Goal: Transaction & Acquisition: Book appointment/travel/reservation

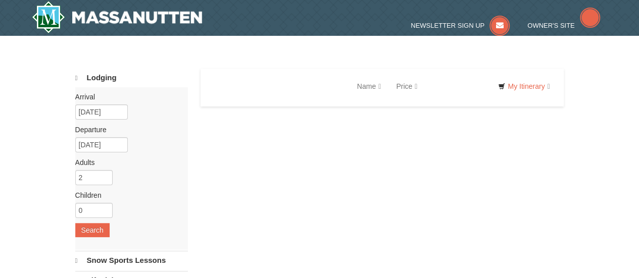
select select "9"
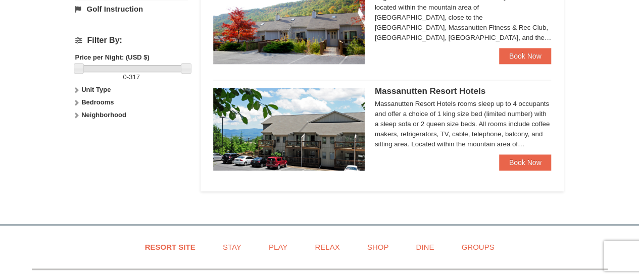
scroll to position [440, 0]
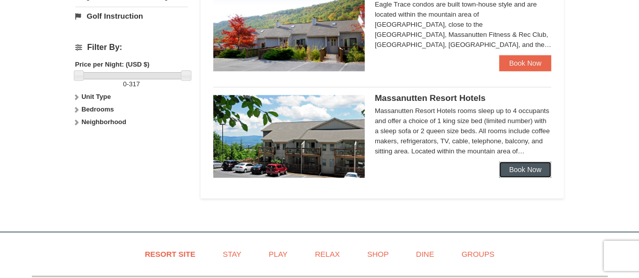
click at [535, 169] on link "Book Now" at bounding box center [525, 170] width 53 height 16
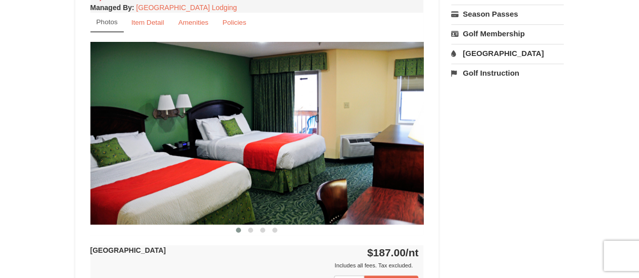
scroll to position [404, 0]
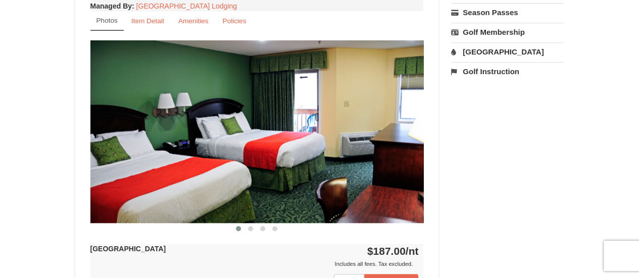
drag, startPoint x: 643, startPoint y: 55, endPoint x: 627, endPoint y: 144, distance: 90.2
click at [627, 144] on html "Browser Not Supported We notice you are using a browser which will not provide …" at bounding box center [319, 189] width 639 height 1187
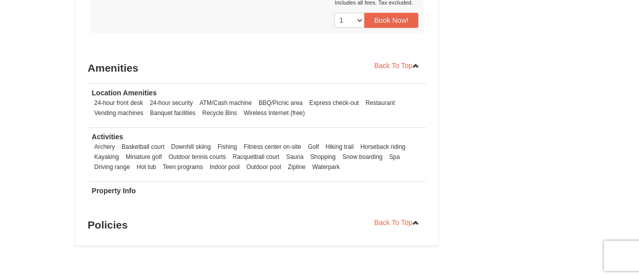
scroll to position [676, 0]
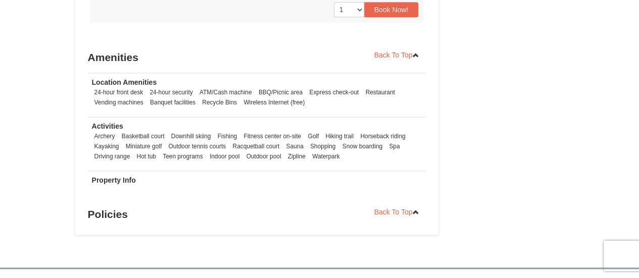
click at [122, 180] on strong "Property Info" at bounding box center [114, 180] width 44 height 8
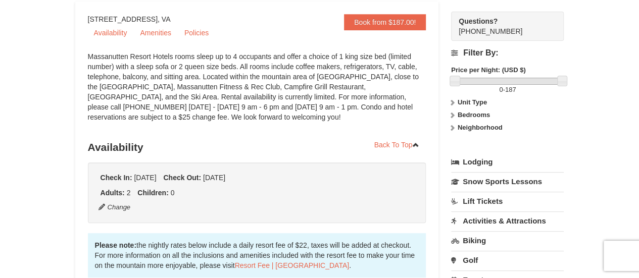
scroll to position [138, 0]
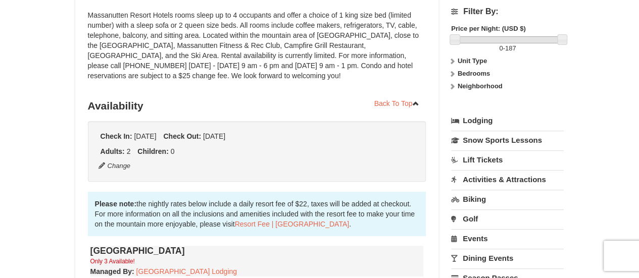
click at [481, 116] on link "Lodging" at bounding box center [507, 121] width 113 height 18
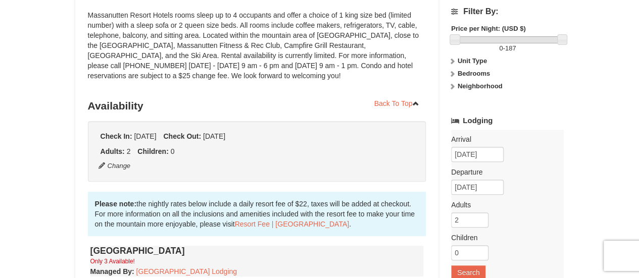
click at [456, 57] on label "Unit Type" at bounding box center [507, 61] width 113 height 10
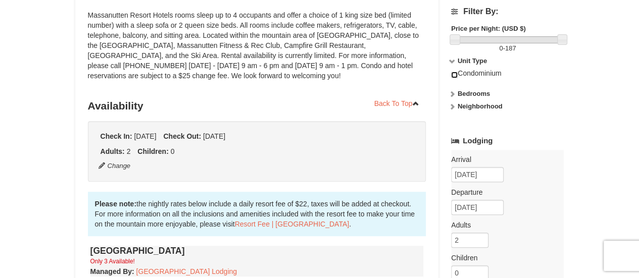
click at [454, 77] on input "checkbox" at bounding box center [454, 75] width 7 height 7
checkbox input "true"
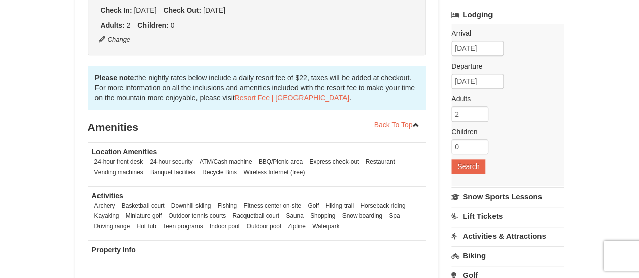
scroll to position [278, 0]
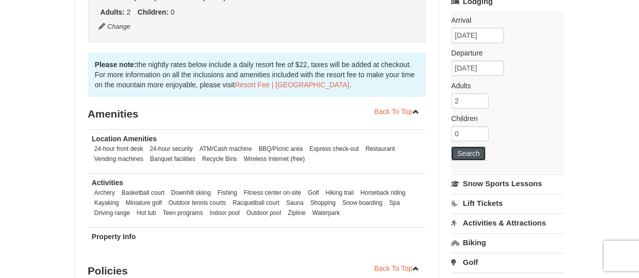
click at [481, 146] on button "Search" at bounding box center [468, 153] width 34 height 14
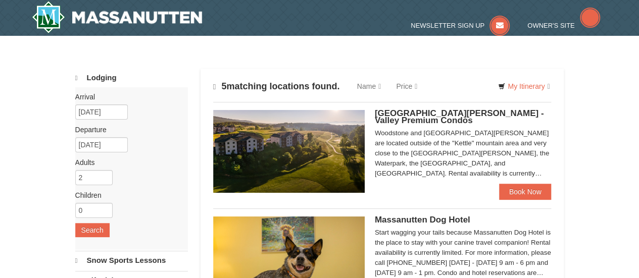
select select "9"
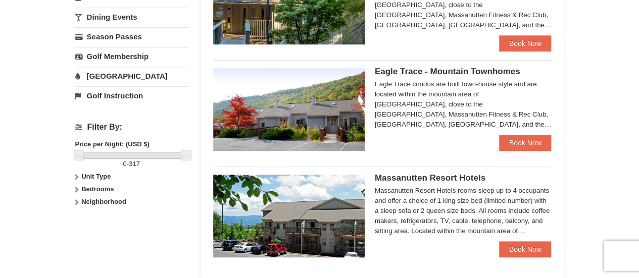
scroll to position [192, 0]
